Goal: Task Accomplishment & Management: Use online tool/utility

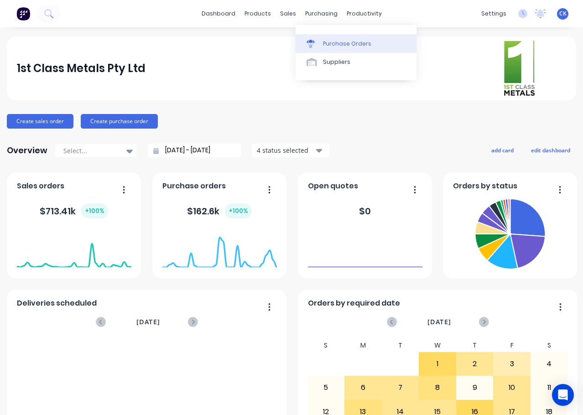
click at [330, 47] on div "Purchase Orders" at bounding box center [347, 44] width 48 height 8
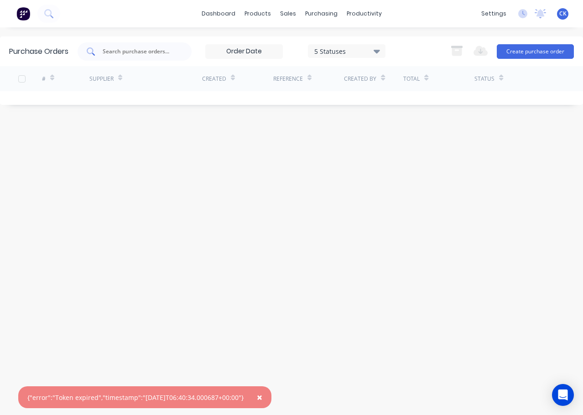
click at [141, 56] on div at bounding box center [135, 51] width 114 height 18
type input "dal"
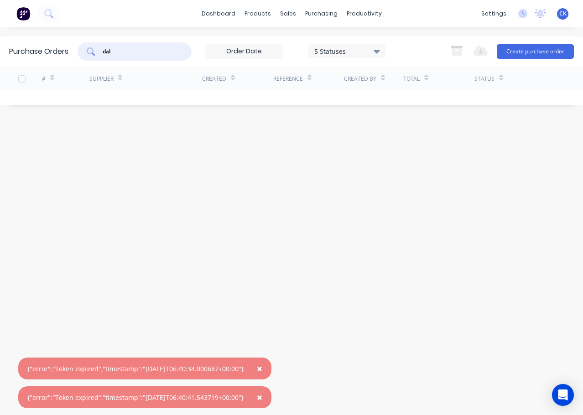
click at [262, 367] on span "×" at bounding box center [259, 368] width 5 height 13
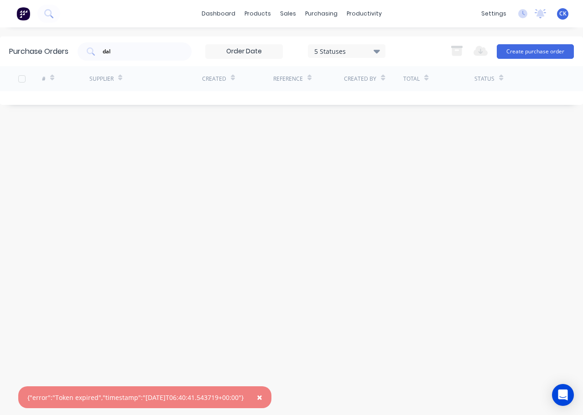
click at [262, 395] on span "×" at bounding box center [259, 397] width 5 height 13
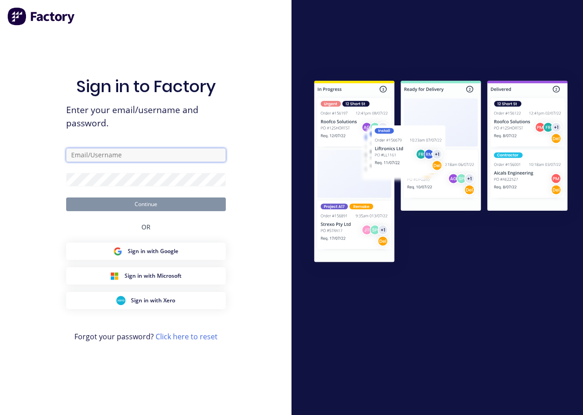
click at [103, 156] on input "text" at bounding box center [146, 155] width 160 height 14
type input "[PERSON_NAME][EMAIL_ADDRESS][DOMAIN_NAME]"
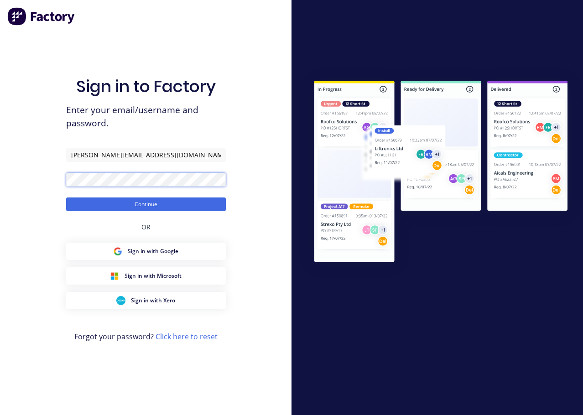
click at [66, 198] on button "Continue" at bounding box center [146, 205] width 160 height 14
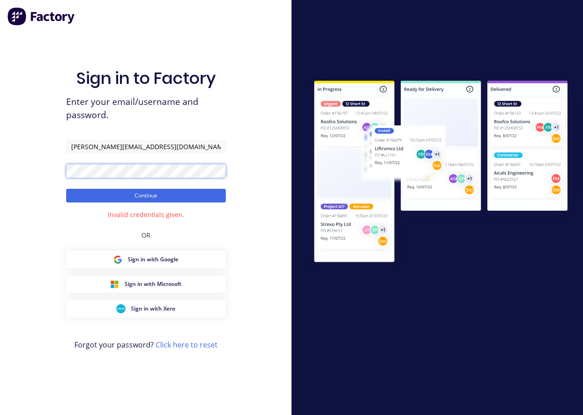
click at [66, 189] on button "Continue" at bounding box center [146, 196] width 160 height 14
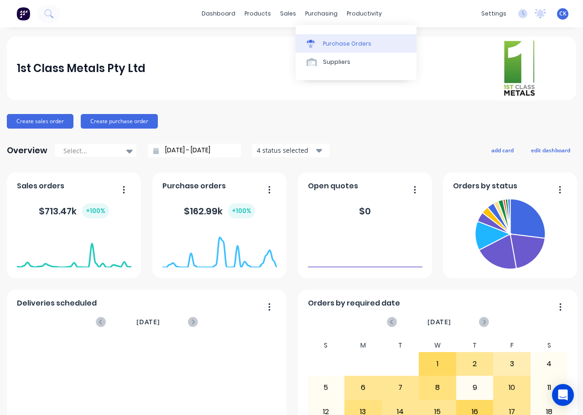
click at [333, 42] on div "Purchase Orders" at bounding box center [347, 44] width 48 height 8
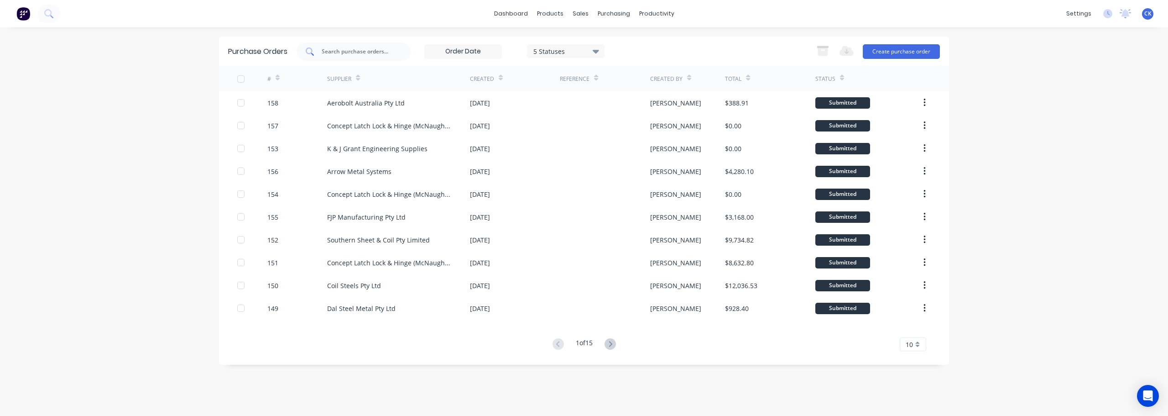
click at [373, 53] on input "text" at bounding box center [359, 51] width 76 height 9
type input "dal"
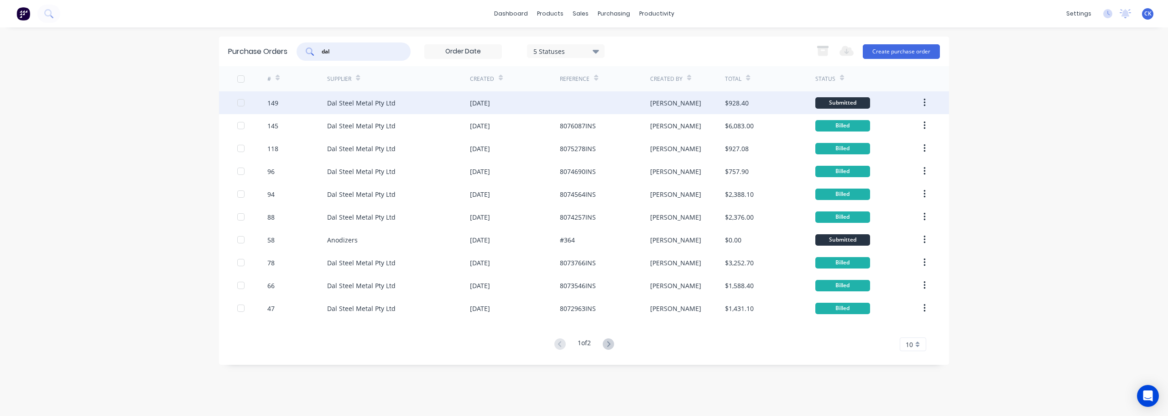
click at [518, 104] on div "[DATE]" at bounding box center [515, 102] width 90 height 23
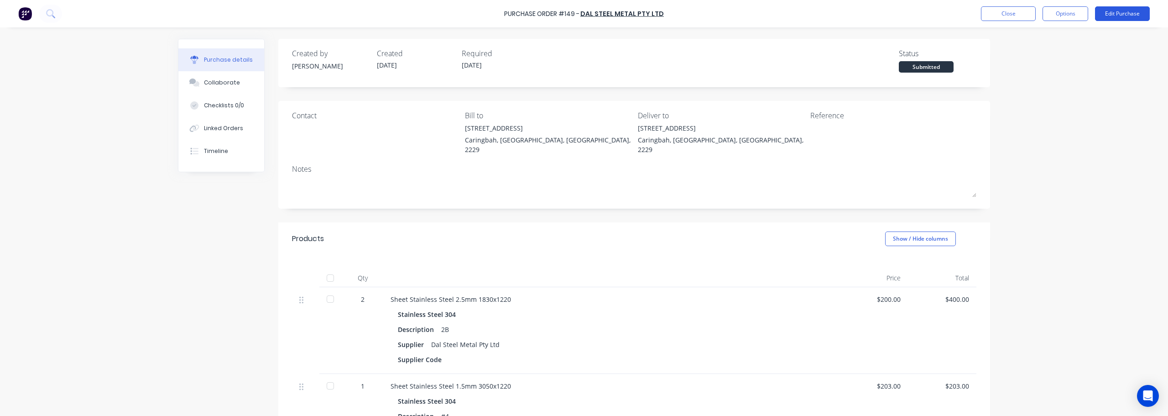
click at [583, 14] on button "Edit Purchase" at bounding box center [1122, 13] width 55 height 15
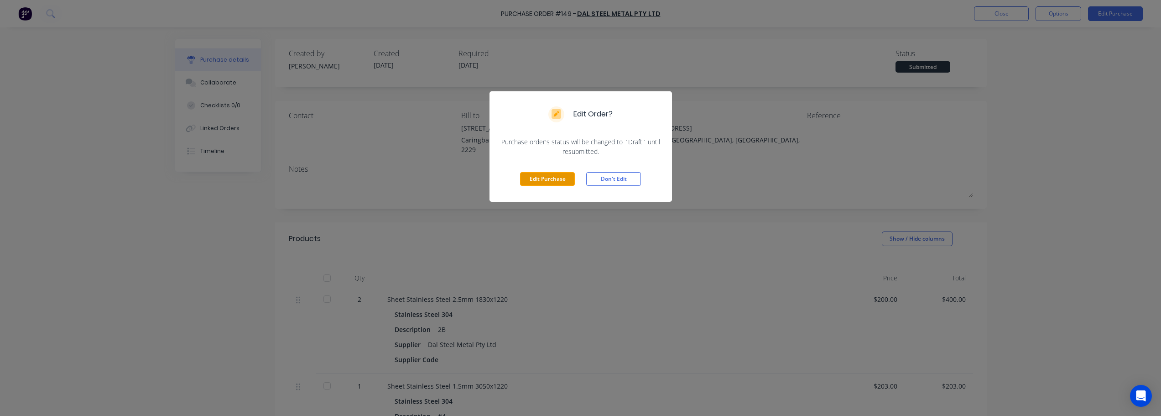
click at [547, 180] on button "Edit Purchase" at bounding box center [547, 179] width 55 height 14
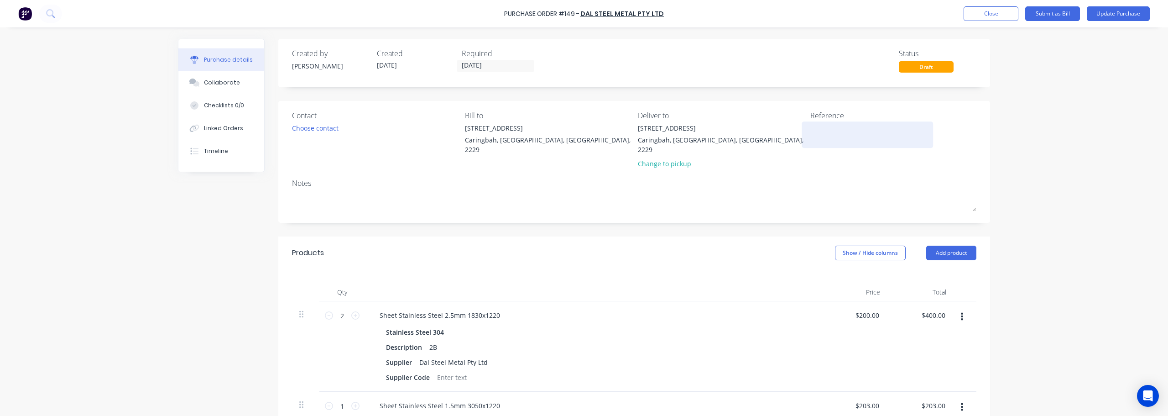
click at [583, 131] on textarea at bounding box center [867, 133] width 114 height 21
type textarea "8076232INS"
click at [583, 16] on button "Update Purchase" at bounding box center [1118, 13] width 63 height 15
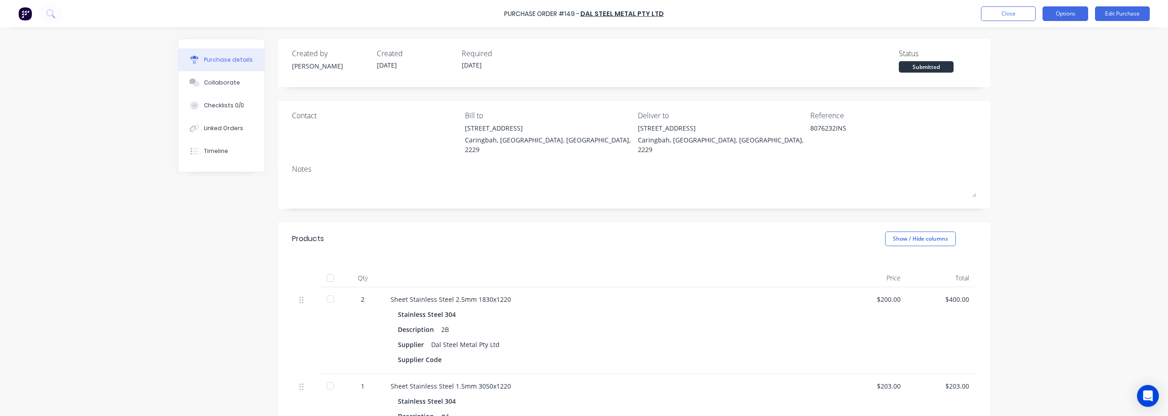
click at [583, 14] on button "Options" at bounding box center [1065, 13] width 46 height 15
click at [583, 57] on div "Convert to Bill" at bounding box center [1045, 55] width 70 height 13
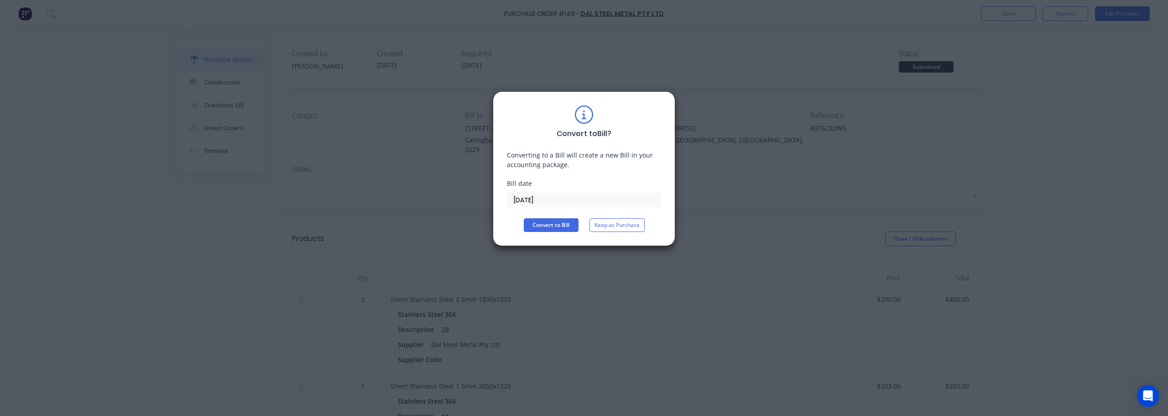
drag, startPoint x: 548, startPoint y: 202, endPoint x: 410, endPoint y: 186, distance: 139.1
click at [413, 186] on div "Convert to Bill ? Converting to a Bill will create a new Bill in your accountin…" at bounding box center [584, 208] width 1168 height 416
type input "01/10/25"
click at [551, 225] on button "Convert to Bill" at bounding box center [551, 225] width 55 height 14
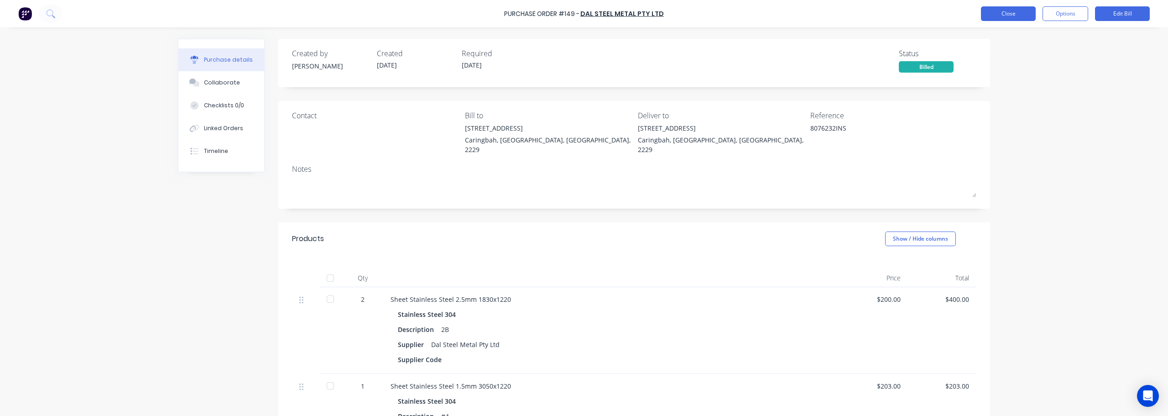
click at [583, 14] on button "Close" at bounding box center [1008, 13] width 55 height 15
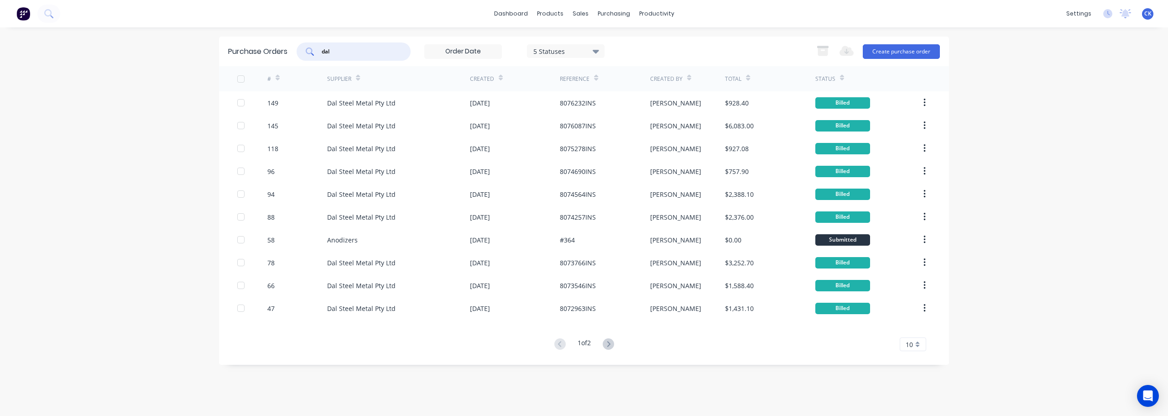
drag, startPoint x: 357, startPoint y: 54, endPoint x: 251, endPoint y: 41, distance: 106.2
click at [301, 52] on div "dal" at bounding box center [354, 51] width 114 height 18
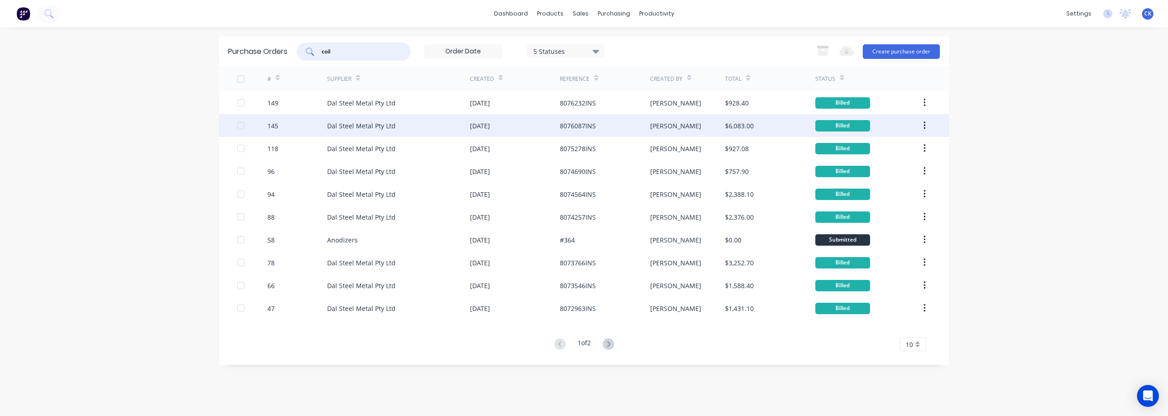
type input "coil"
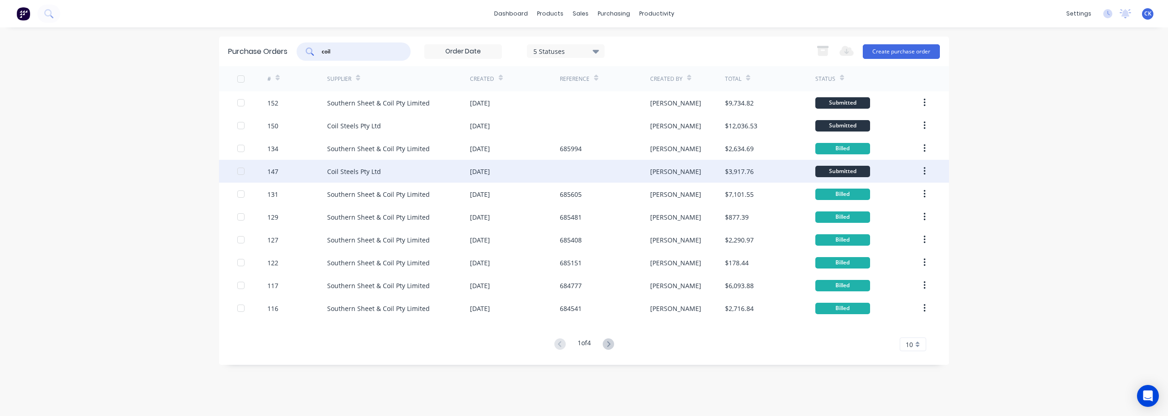
click at [299, 170] on div "147" at bounding box center [297, 171] width 60 height 23
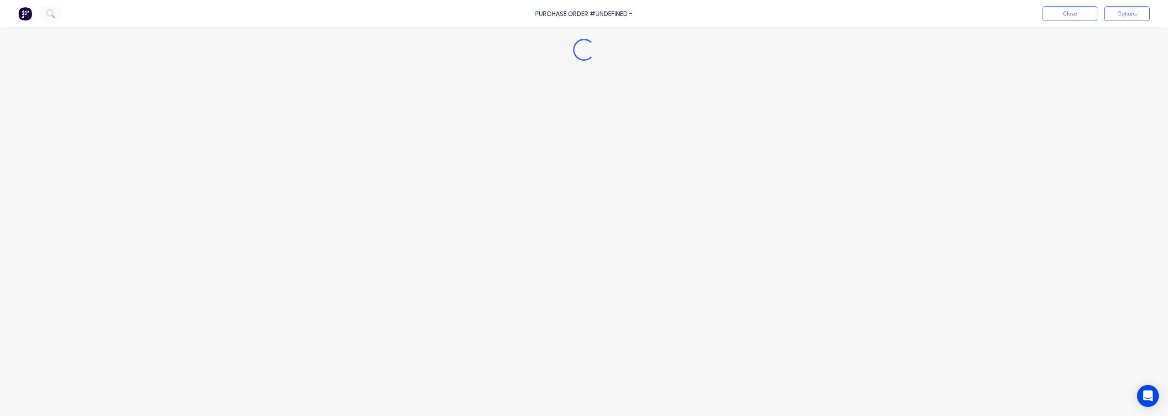
click at [299, 170] on div "Loading..." at bounding box center [584, 194] width 830 height 370
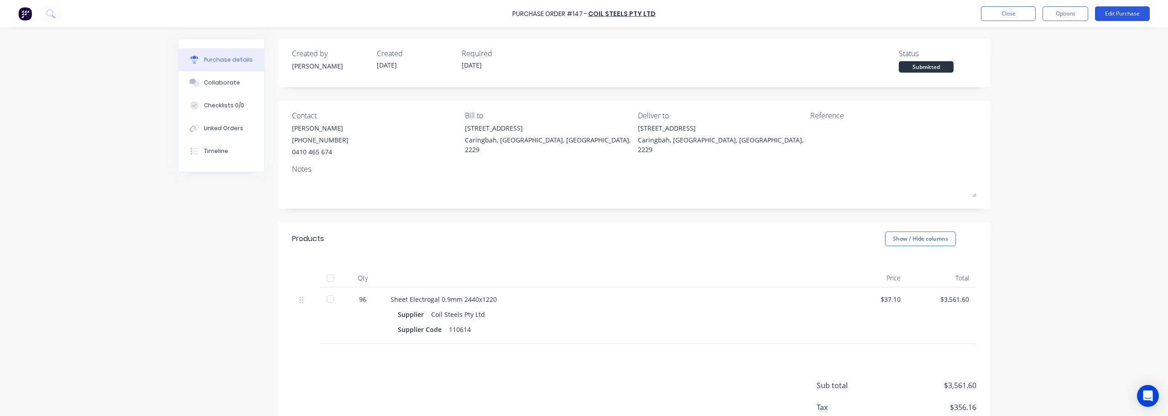
click at [583, 15] on button "Edit Purchase" at bounding box center [1122, 13] width 55 height 15
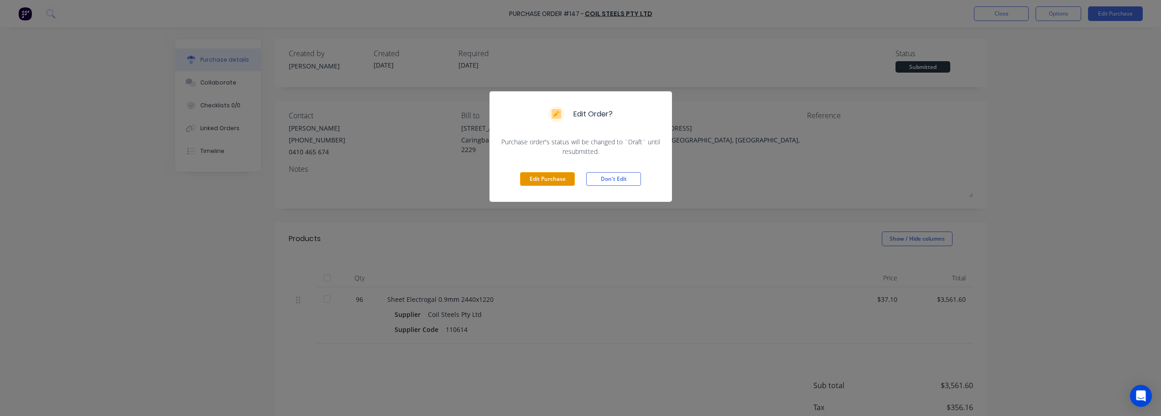
click at [560, 179] on button "Edit Purchase" at bounding box center [547, 179] width 55 height 14
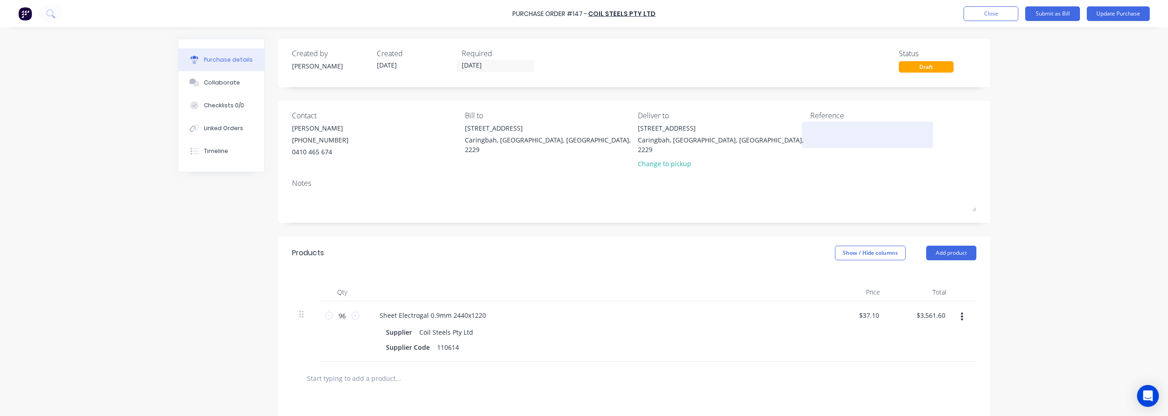
click at [583, 132] on textarea at bounding box center [867, 133] width 114 height 21
type textarea "408685"
click at [583, 15] on button "Update Purchase" at bounding box center [1118, 13] width 63 height 15
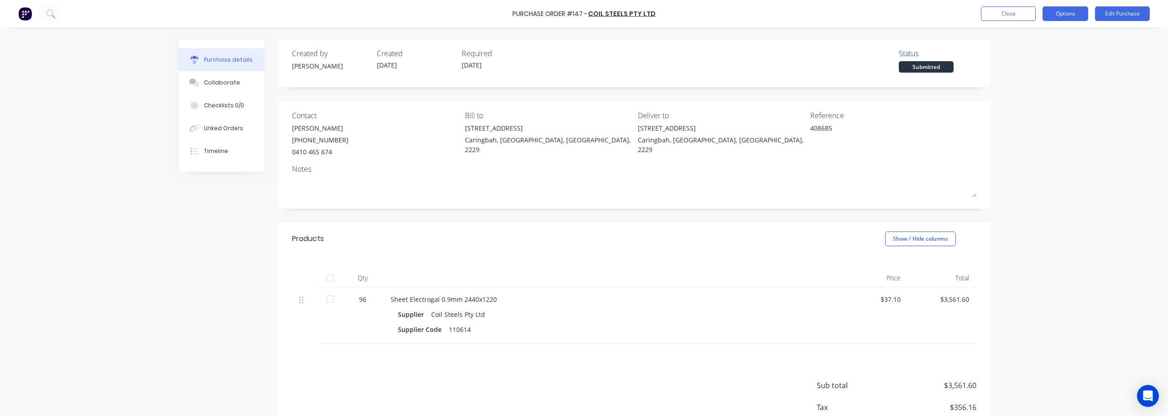
click at [583, 11] on button "Options" at bounding box center [1065, 13] width 46 height 15
click at [583, 59] on div "Convert to Bill" at bounding box center [1045, 55] width 70 height 13
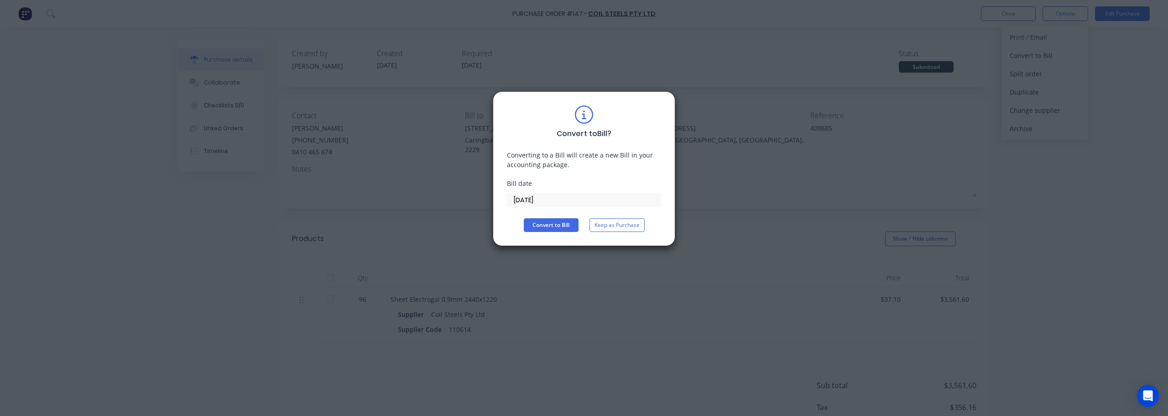
click at [453, 200] on div "Convert to Bill ? Converting to a Bill will create a new Bill in your accountin…" at bounding box center [584, 208] width 1168 height 416
type input "30/09/25"
click at [555, 224] on button "Convert to Bill" at bounding box center [551, 225] width 55 height 14
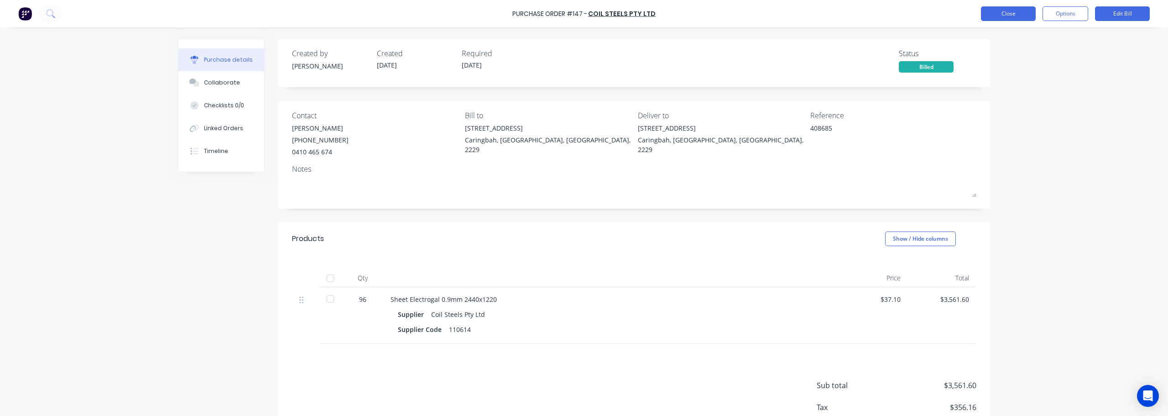
click at [583, 10] on button "Close" at bounding box center [1008, 13] width 55 height 15
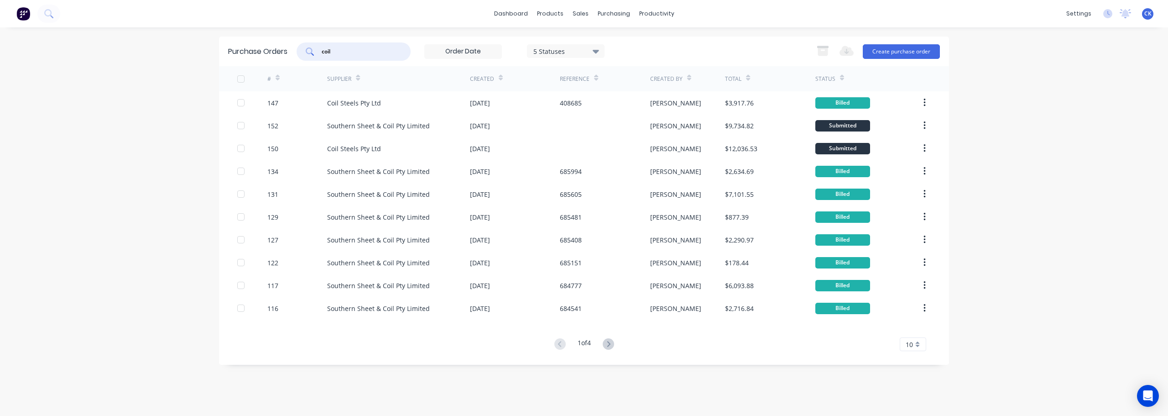
drag, startPoint x: 339, startPoint y: 51, endPoint x: 288, endPoint y: 46, distance: 50.9
click at [288, 46] on div "Purchase Orders coil 5 Statuses 5 Statuses Export to Excel (XLSX) Create purcha…" at bounding box center [584, 51] width 730 height 30
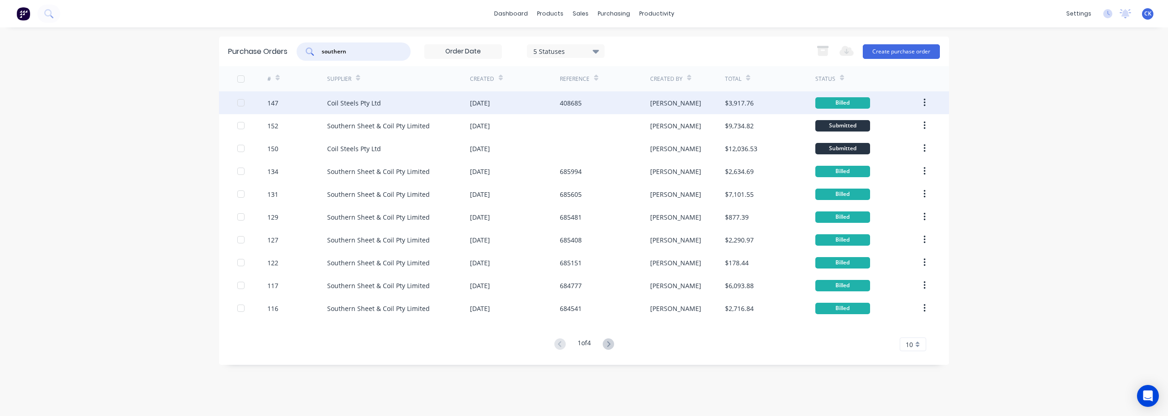
type input "southern"
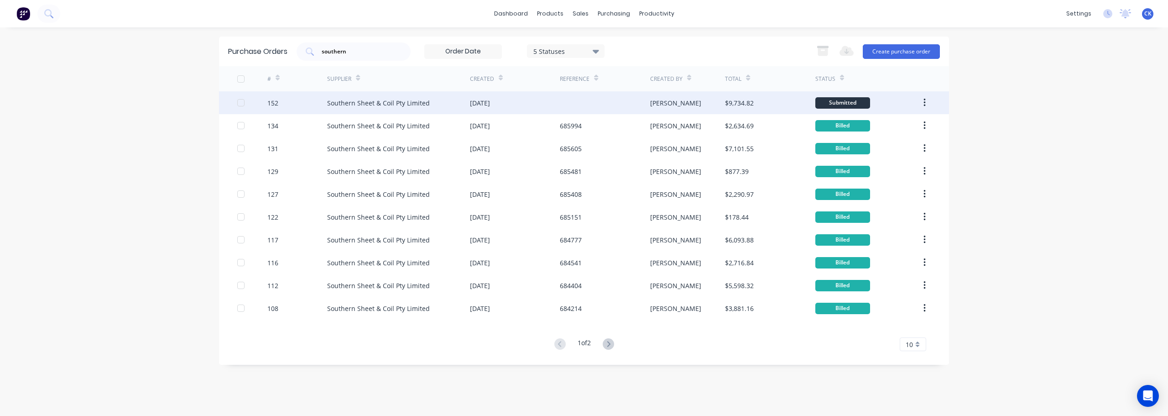
click at [375, 107] on div "Southern Sheet & Coil Pty Limited" at bounding box center [378, 103] width 103 height 10
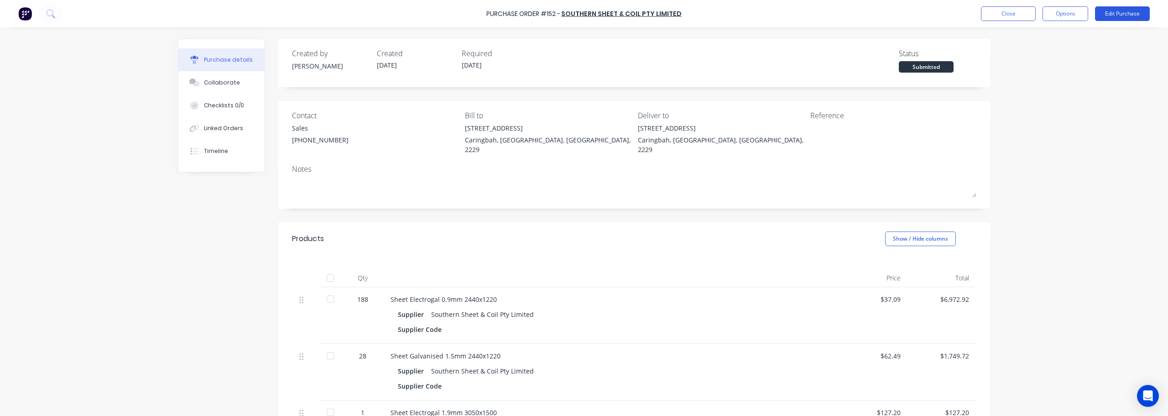
click at [583, 9] on button "Edit Purchase" at bounding box center [1122, 13] width 55 height 15
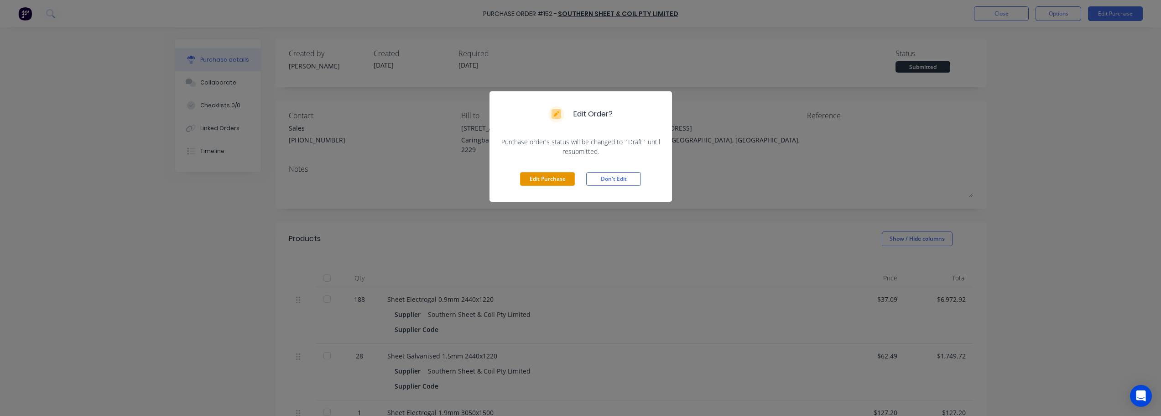
click at [553, 181] on button "Edit Purchase" at bounding box center [547, 179] width 55 height 14
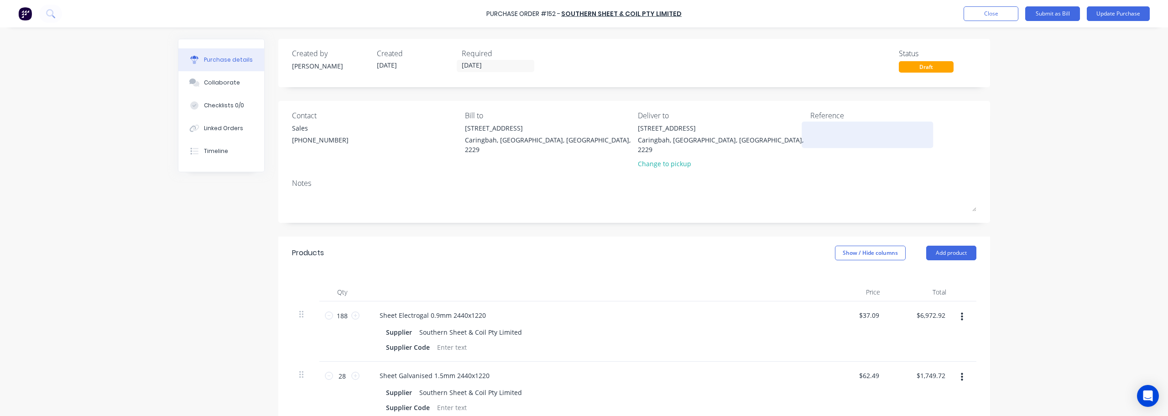
click at [583, 132] on textarea at bounding box center [867, 133] width 114 height 21
type textarea "686923"
click at [583, 13] on button "Update Purchase" at bounding box center [1118, 13] width 63 height 15
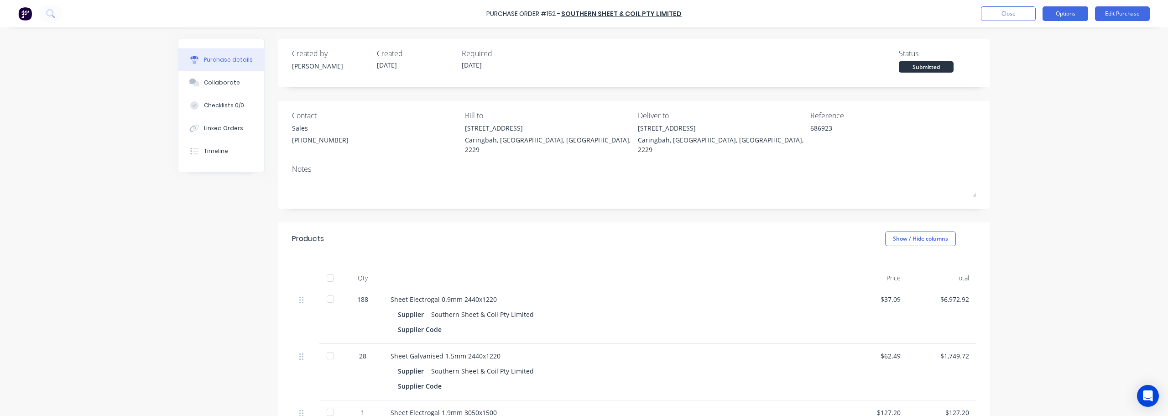
click at [583, 13] on button "Options" at bounding box center [1065, 13] width 46 height 15
click at [583, 58] on div "Convert to Bill" at bounding box center [1045, 55] width 70 height 13
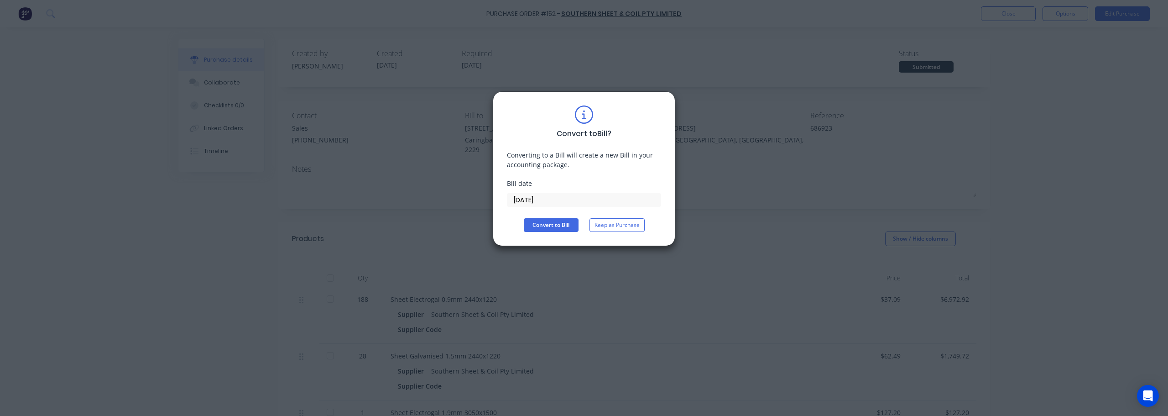
drag, startPoint x: 565, startPoint y: 201, endPoint x: 495, endPoint y: 200, distance: 69.3
click at [502, 200] on div "Convert to Bill ? Converting to a Bill will create a new Bill in your accountin…" at bounding box center [584, 168] width 182 height 155
type input "02/10/25"
click at [545, 225] on button "Convert to Bill" at bounding box center [551, 225] width 55 height 14
